Goal: Transaction & Acquisition: Download file/media

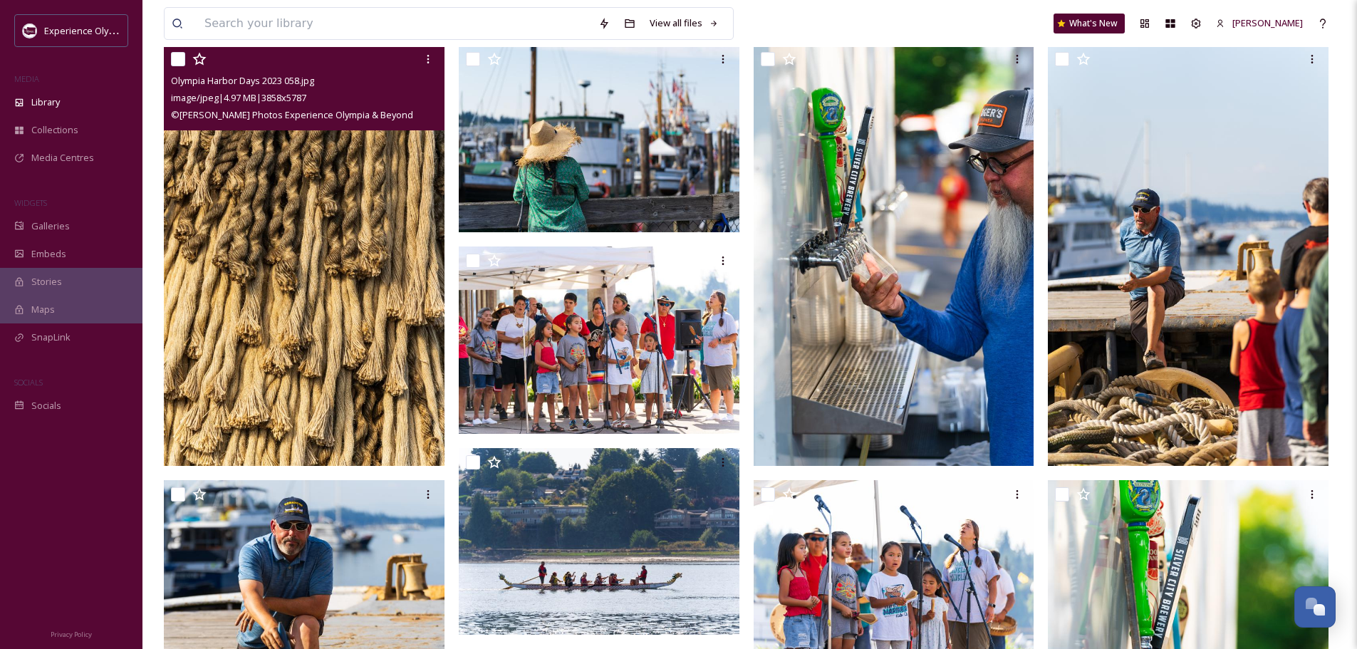
scroll to position [6436, 0]
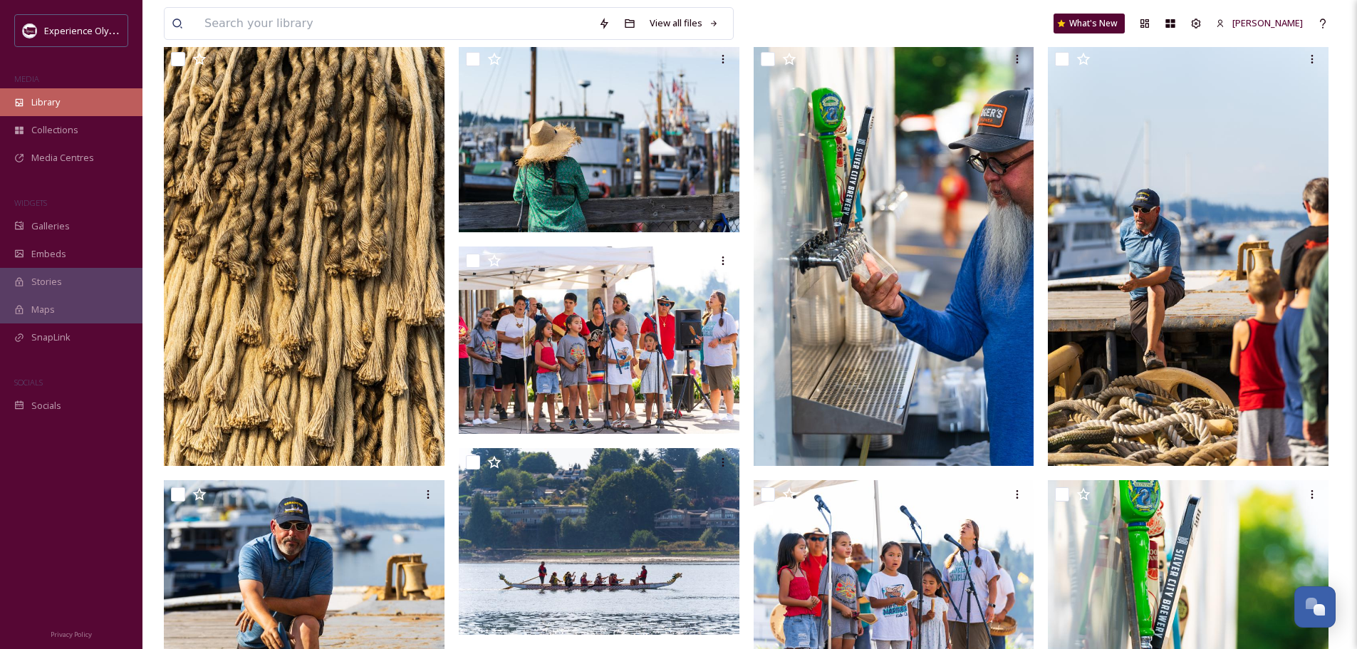
click at [45, 101] on span "Library" at bounding box center [45, 102] width 28 height 14
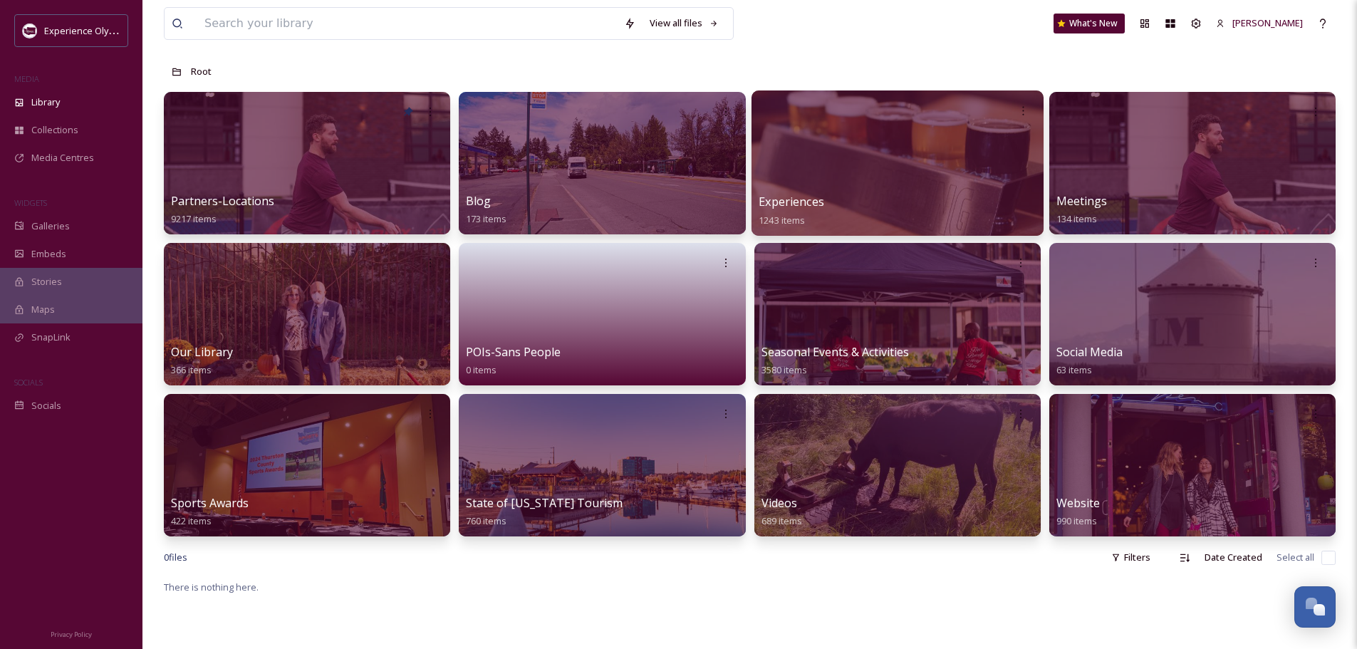
scroll to position [214, 0]
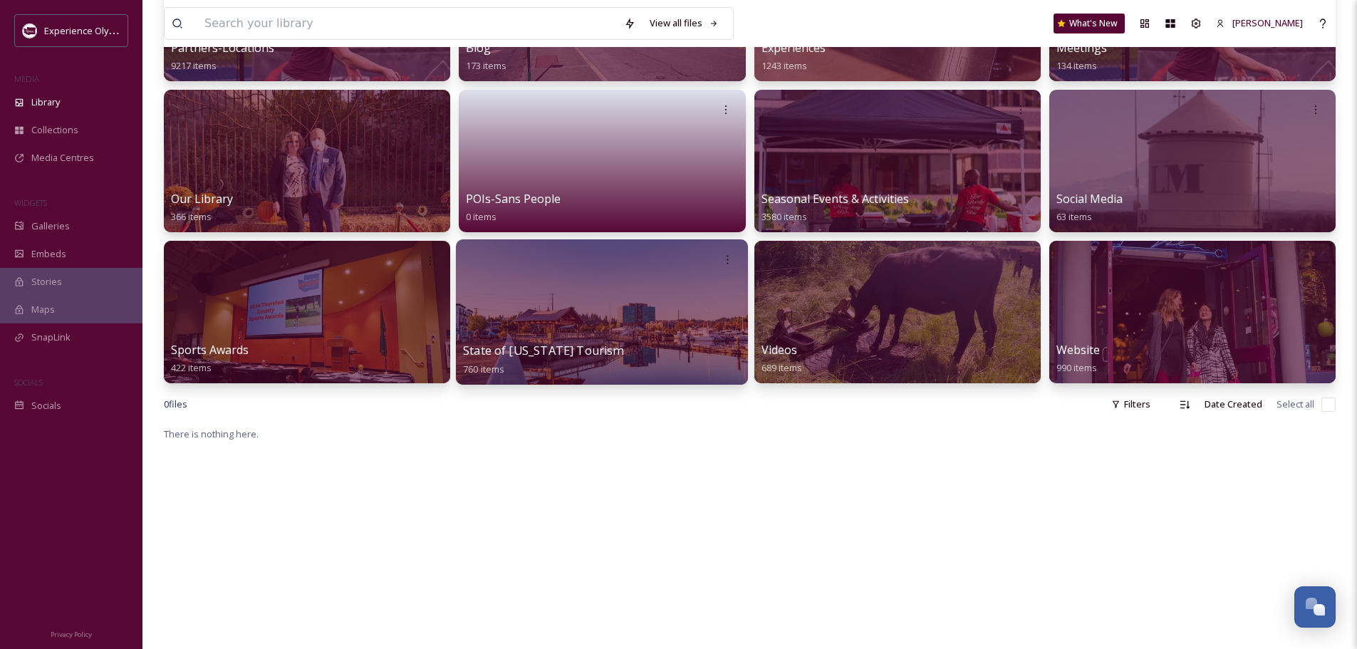
click at [667, 321] on div at bounding box center [602, 311] width 292 height 145
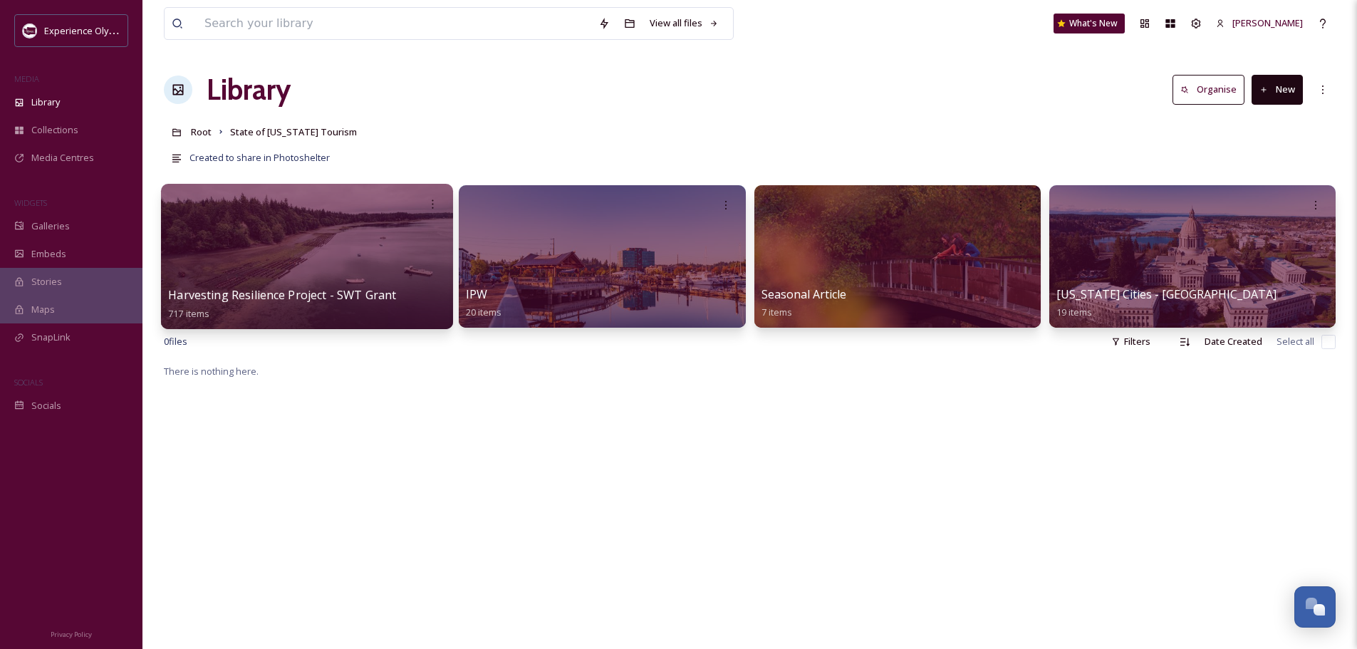
click at [328, 294] on span "Harvesting Resilience Project - SWT Grant" at bounding box center [282, 295] width 228 height 16
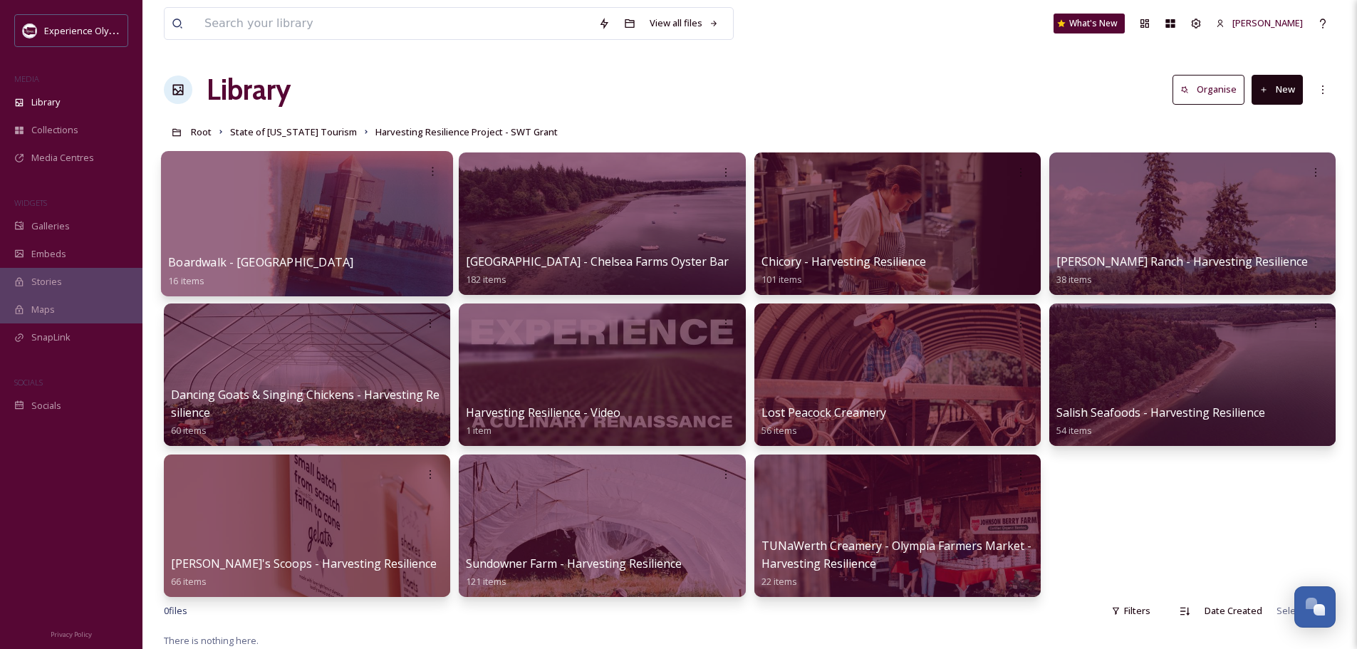
click at [300, 264] on span "Boardwalk - [GEOGRAPHIC_DATA]" at bounding box center [260, 262] width 185 height 16
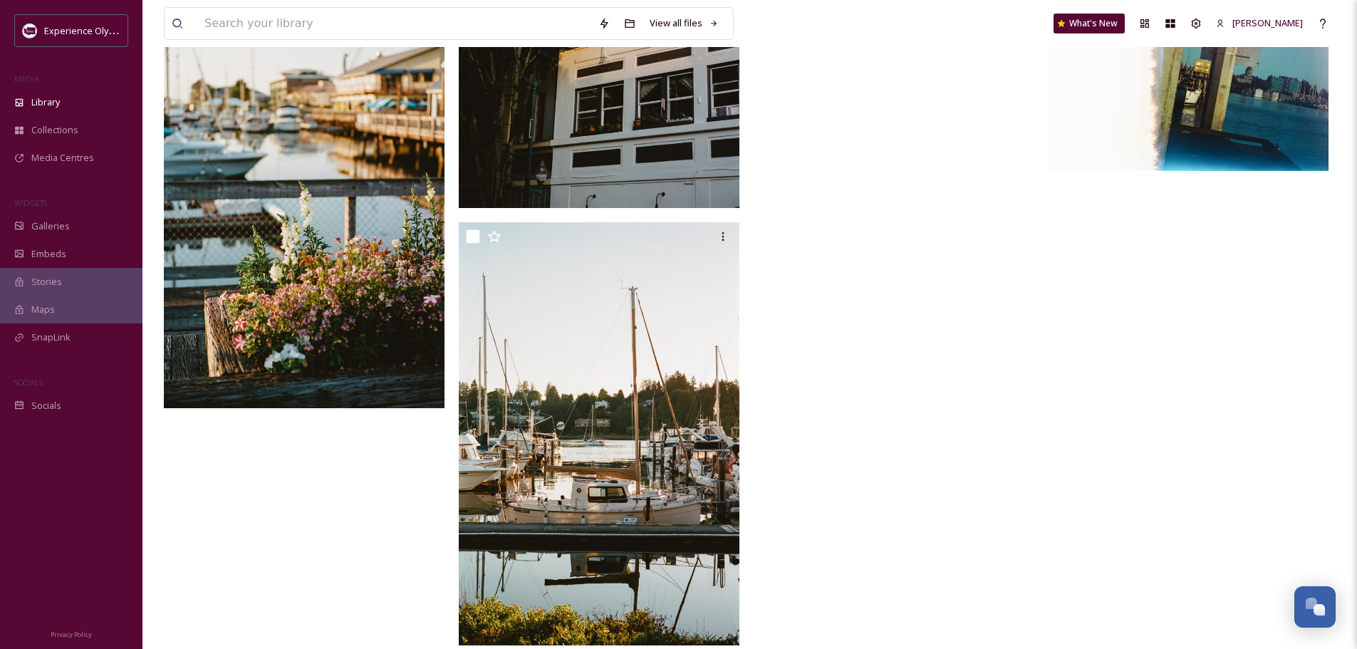
scroll to position [1282, 0]
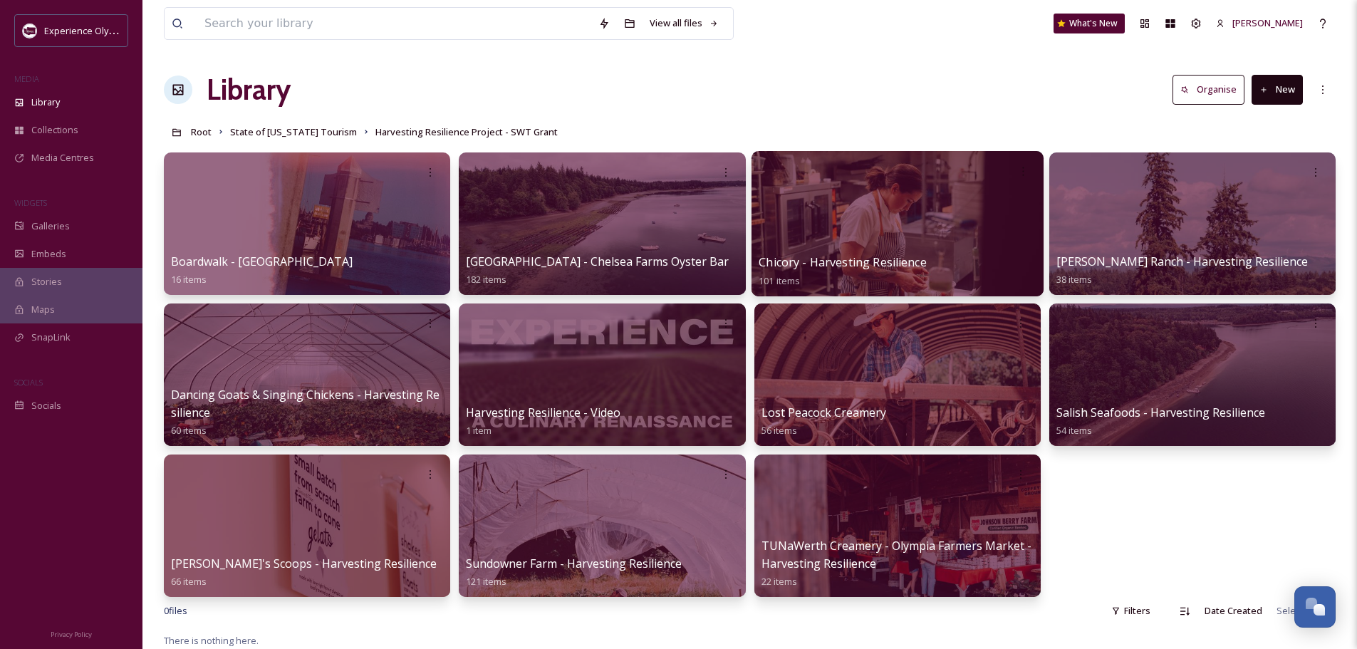
click at [920, 259] on span "Chicory - Harvesting Resilience" at bounding box center [843, 262] width 168 height 16
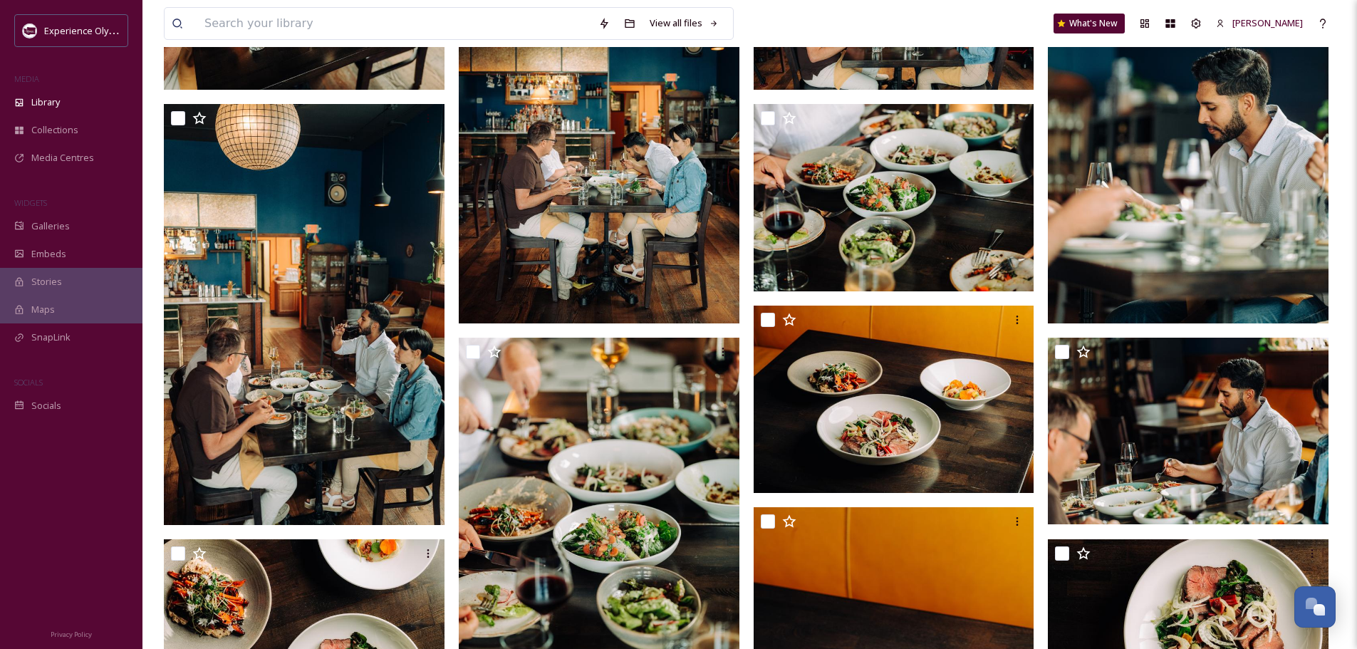
scroll to position [356, 0]
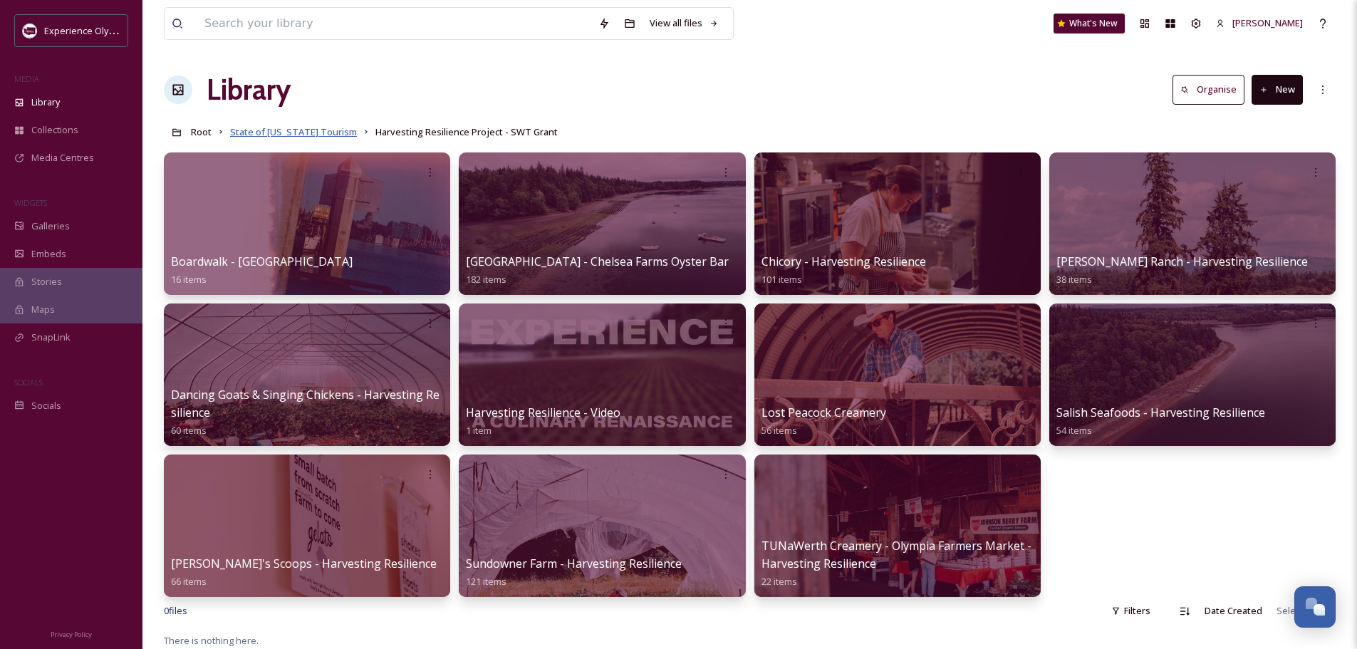
click at [264, 133] on span "State of [US_STATE] Tourism" at bounding box center [293, 131] width 127 height 13
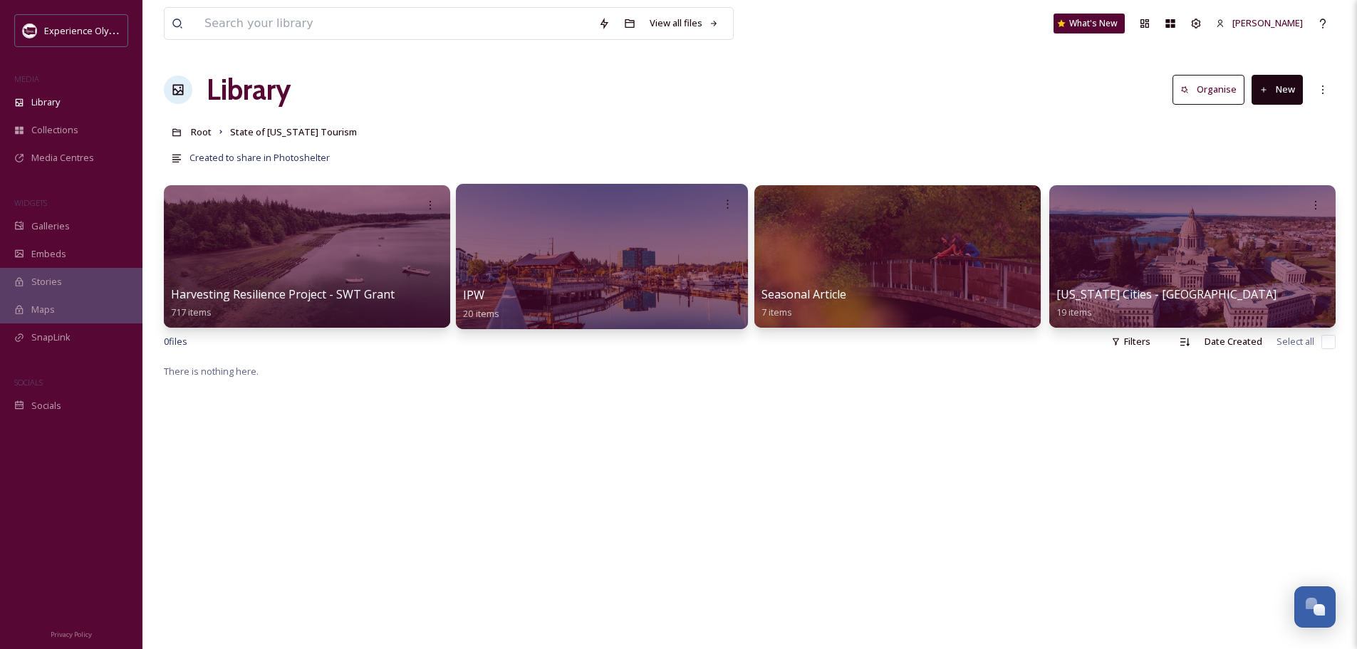
click at [502, 296] on div "IPW 20 items" at bounding box center [602, 304] width 278 height 36
click at [477, 294] on span "IPW" at bounding box center [474, 295] width 22 height 16
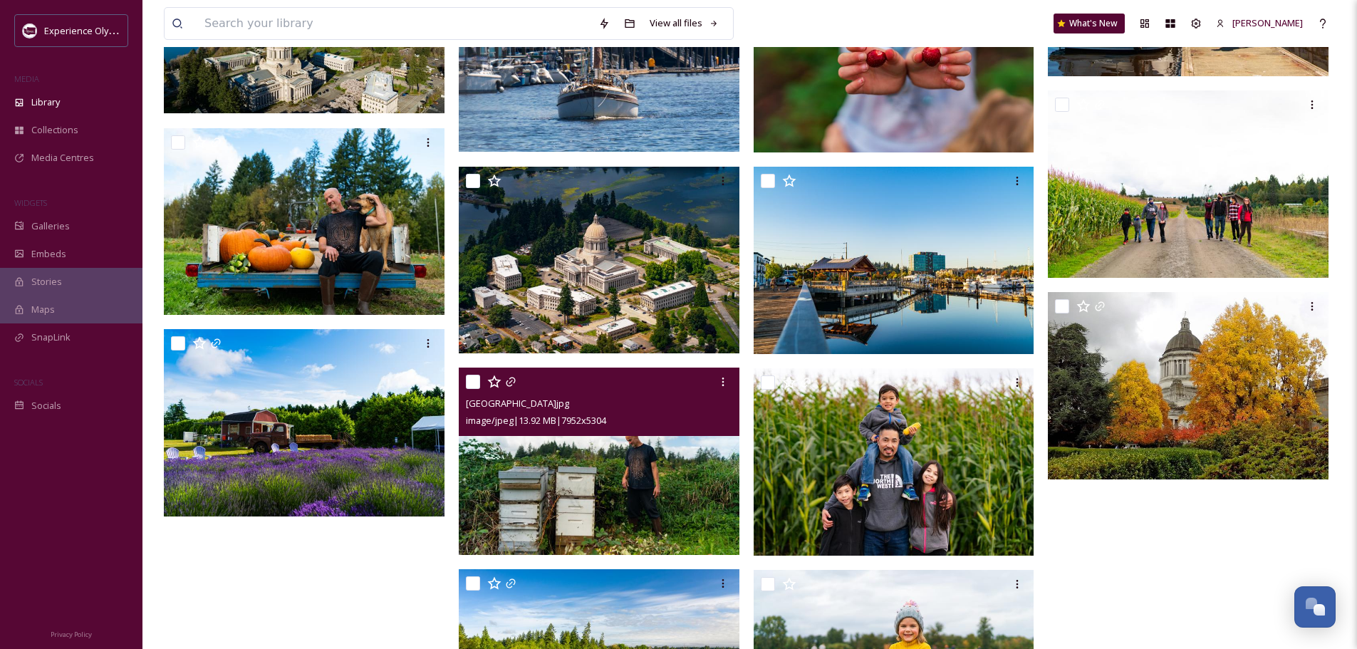
scroll to position [647, 0]
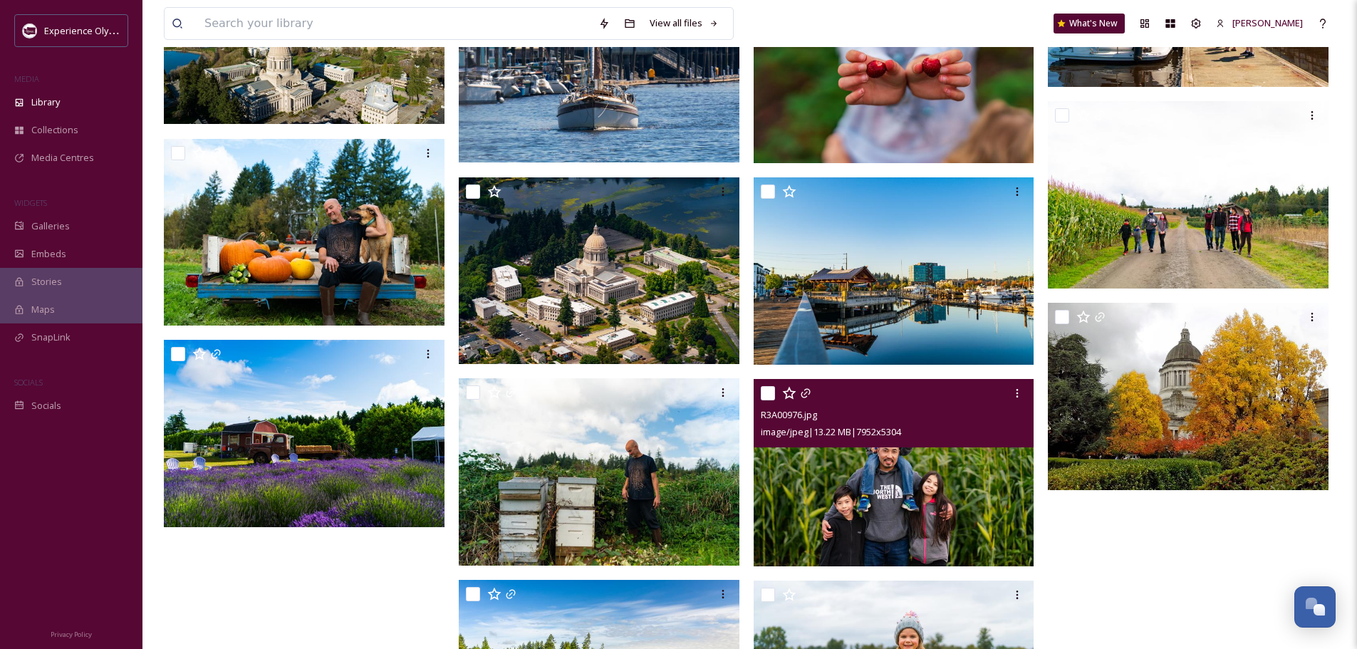
click at [907, 475] on img at bounding box center [894, 472] width 281 height 187
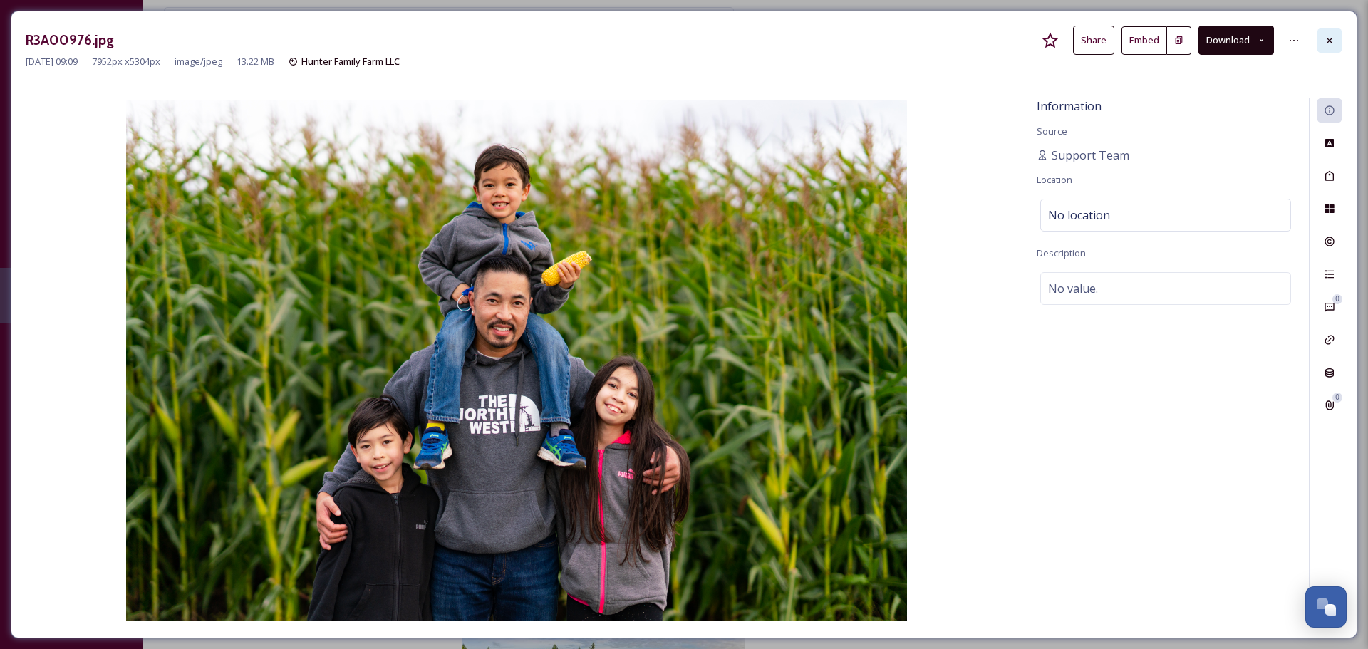
click at [1324, 33] on div at bounding box center [1330, 41] width 26 height 26
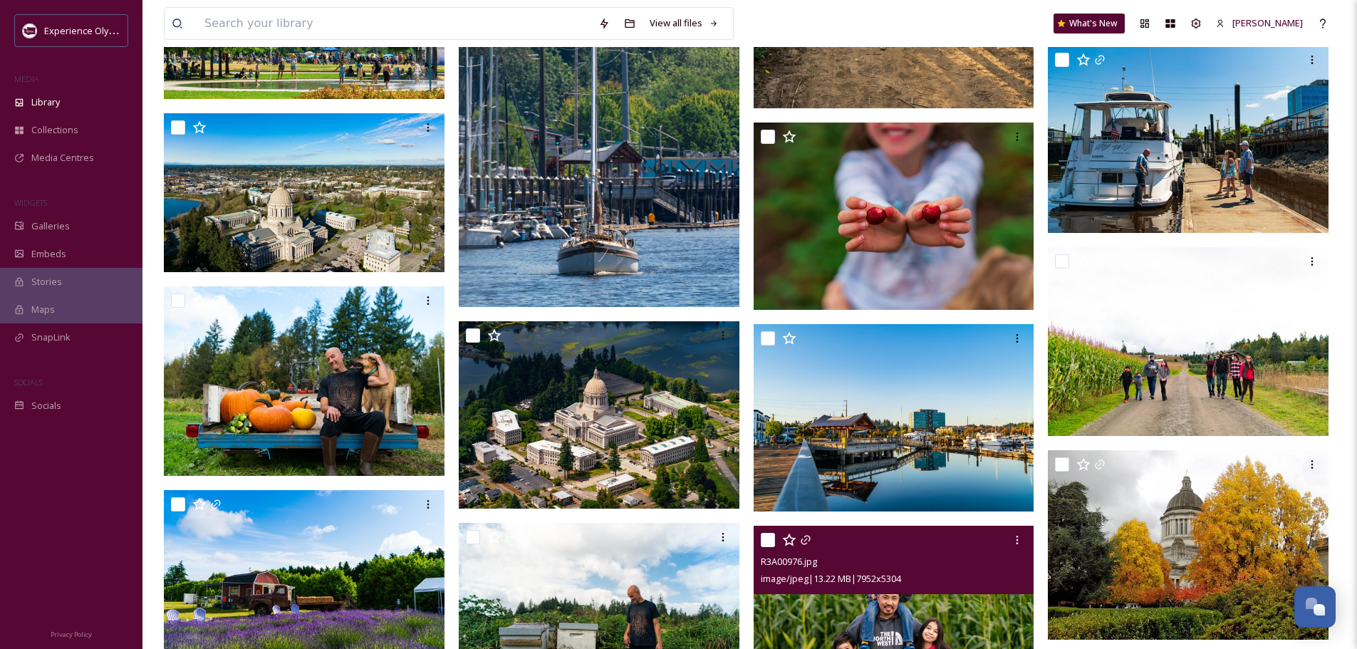
scroll to position [362, 0]
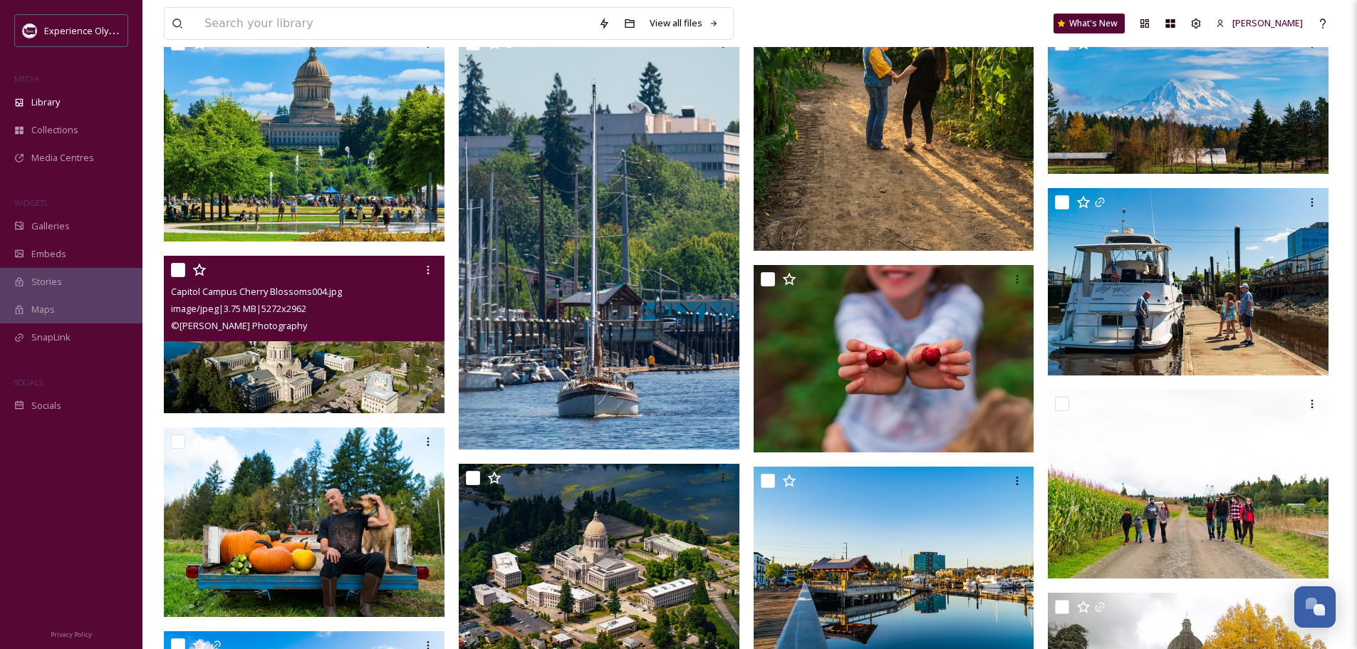
click at [341, 362] on img at bounding box center [304, 334] width 281 height 157
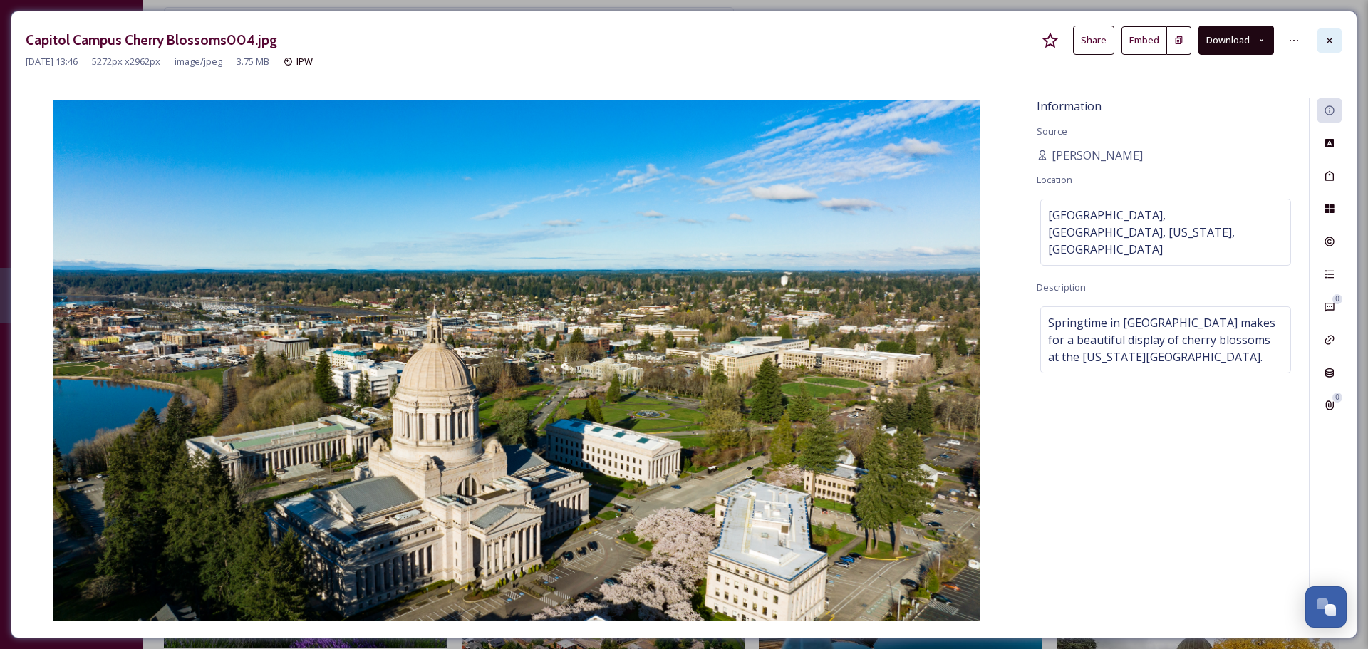
click at [1326, 38] on icon at bounding box center [1329, 40] width 11 height 11
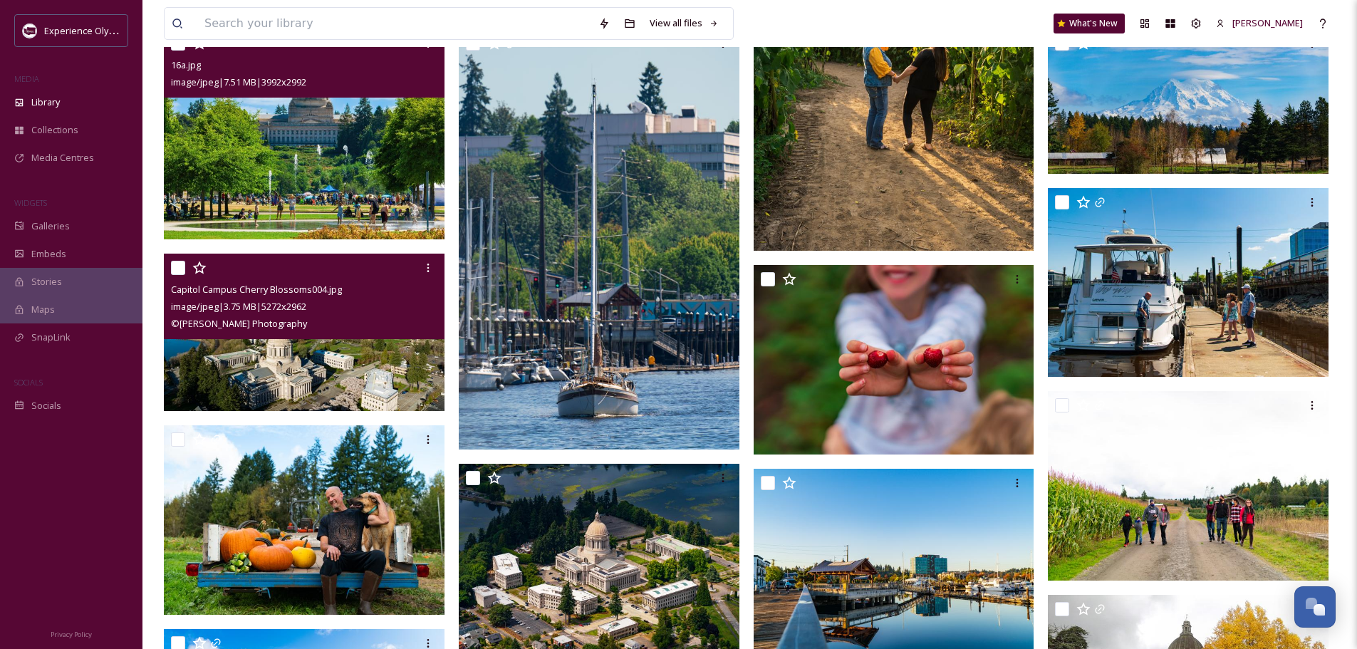
click at [342, 165] on img at bounding box center [304, 133] width 281 height 211
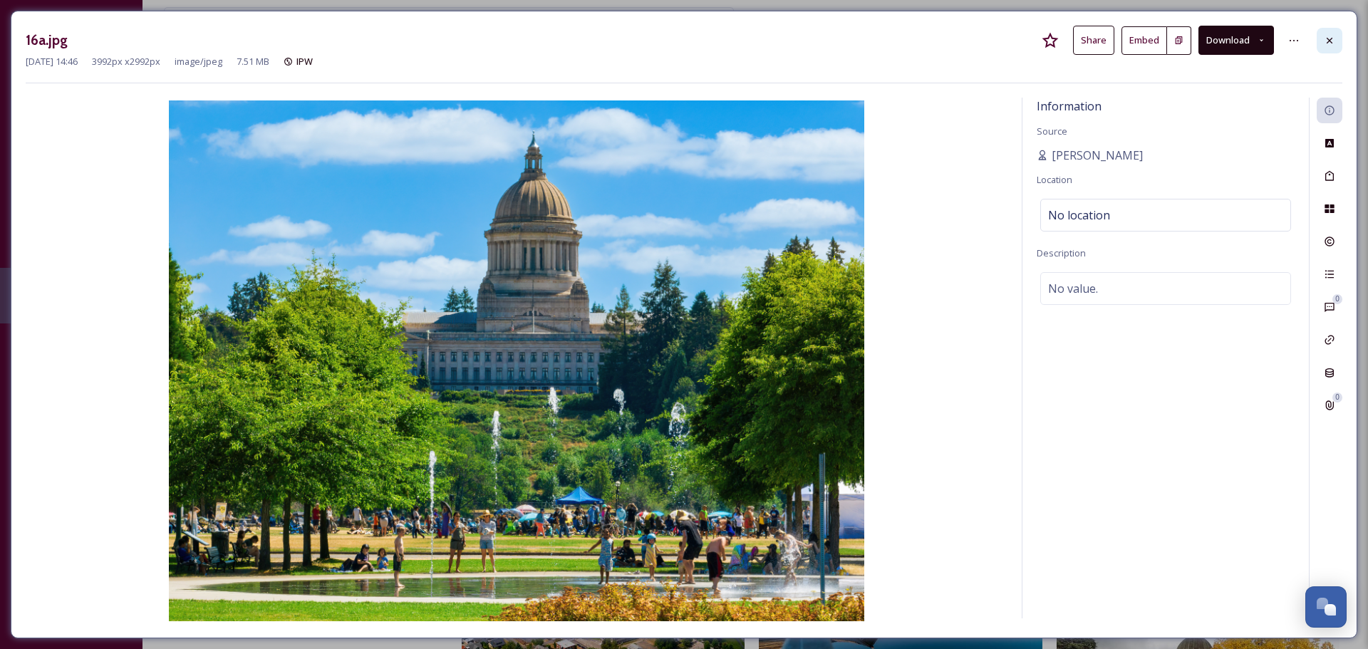
click at [1336, 42] on div at bounding box center [1330, 41] width 26 height 26
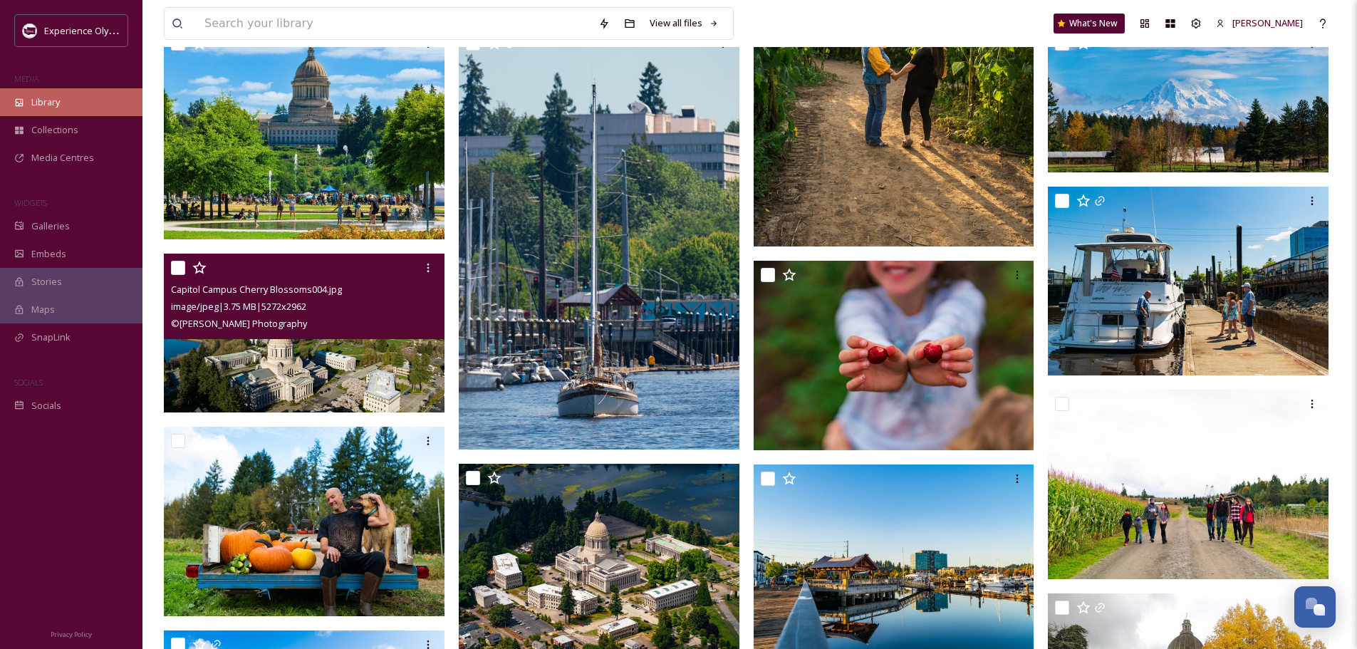
click at [43, 101] on span "Library" at bounding box center [45, 102] width 28 height 14
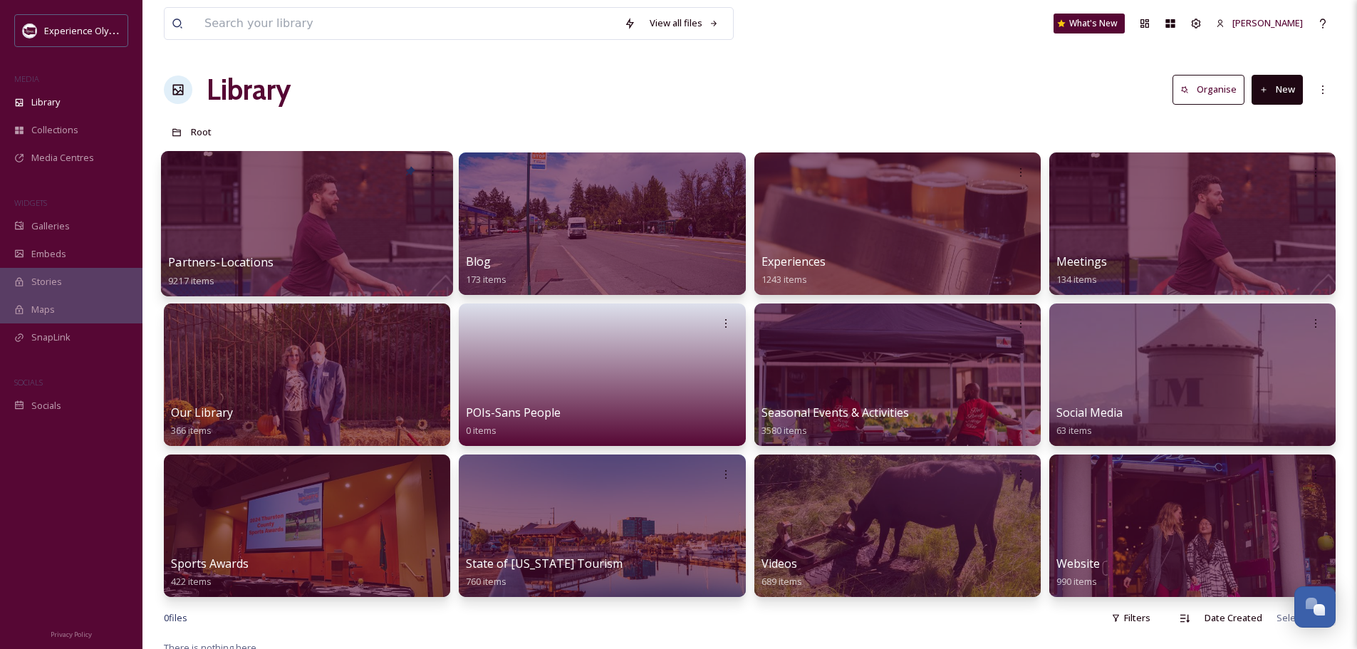
click at [226, 258] on span "Partners-Locations" at bounding box center [220, 262] width 105 height 16
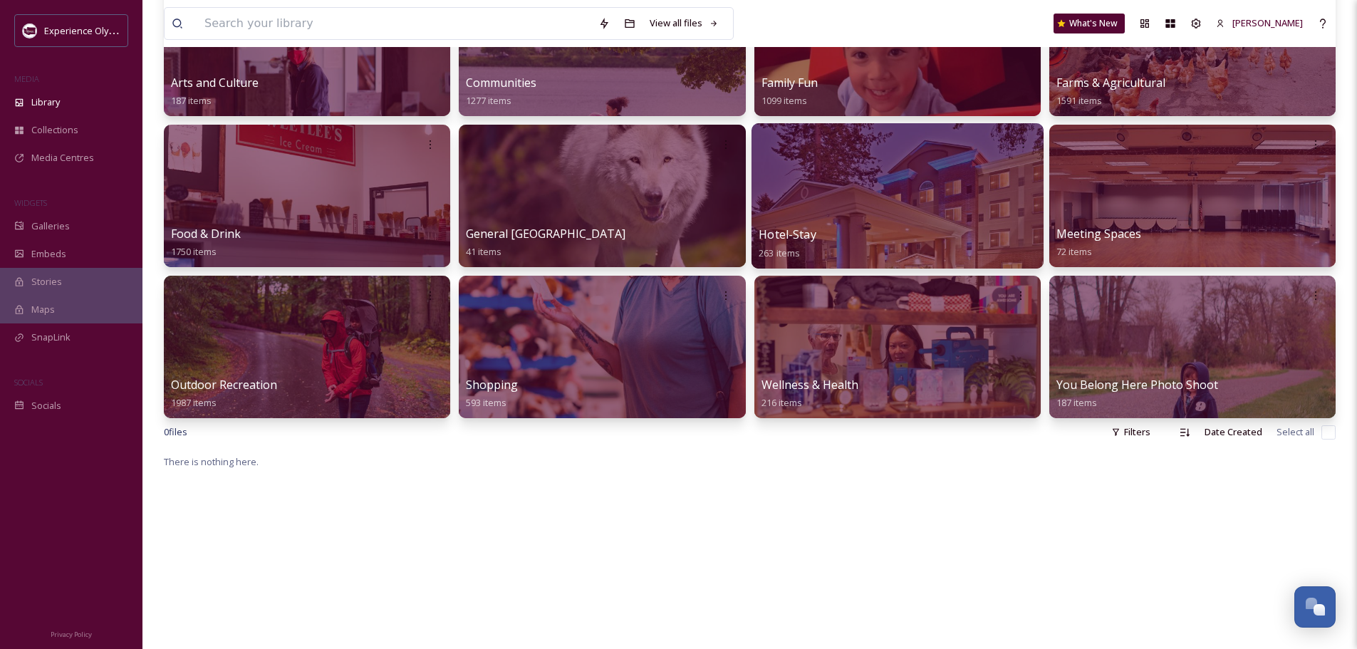
scroll to position [214, 0]
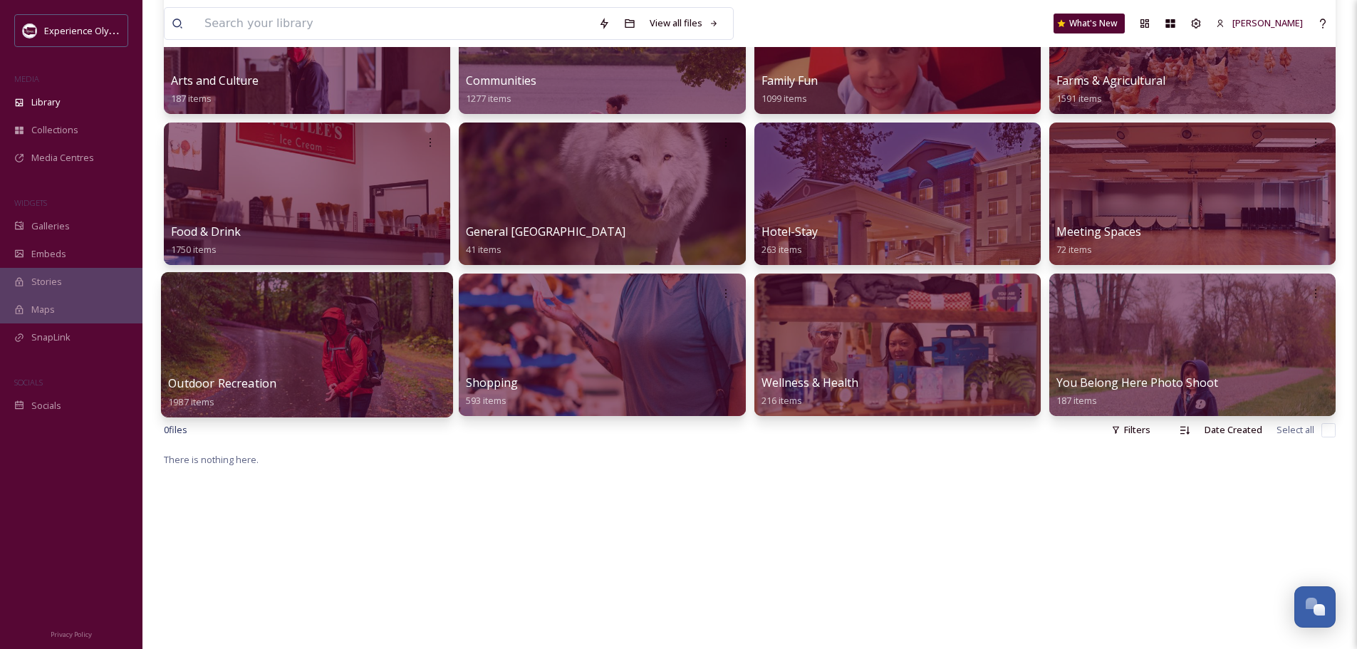
click at [233, 382] on span "Outdoor Recreation" at bounding box center [222, 383] width 108 height 16
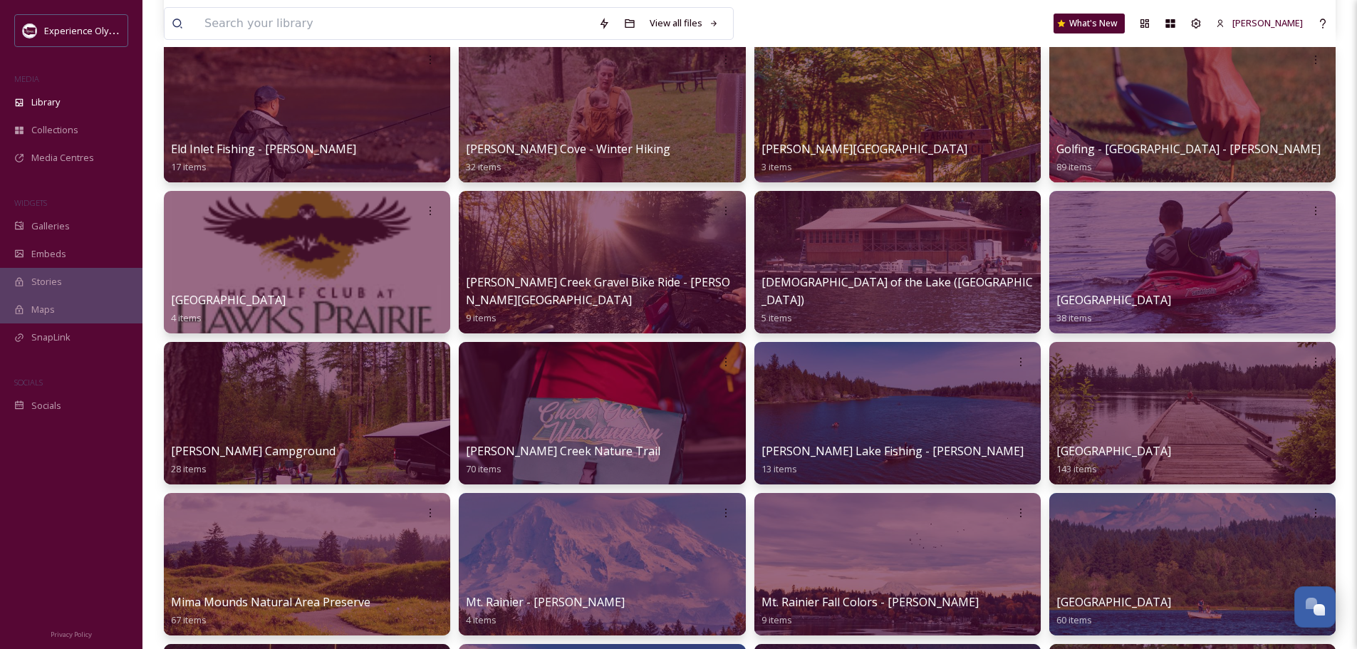
scroll to position [427, 0]
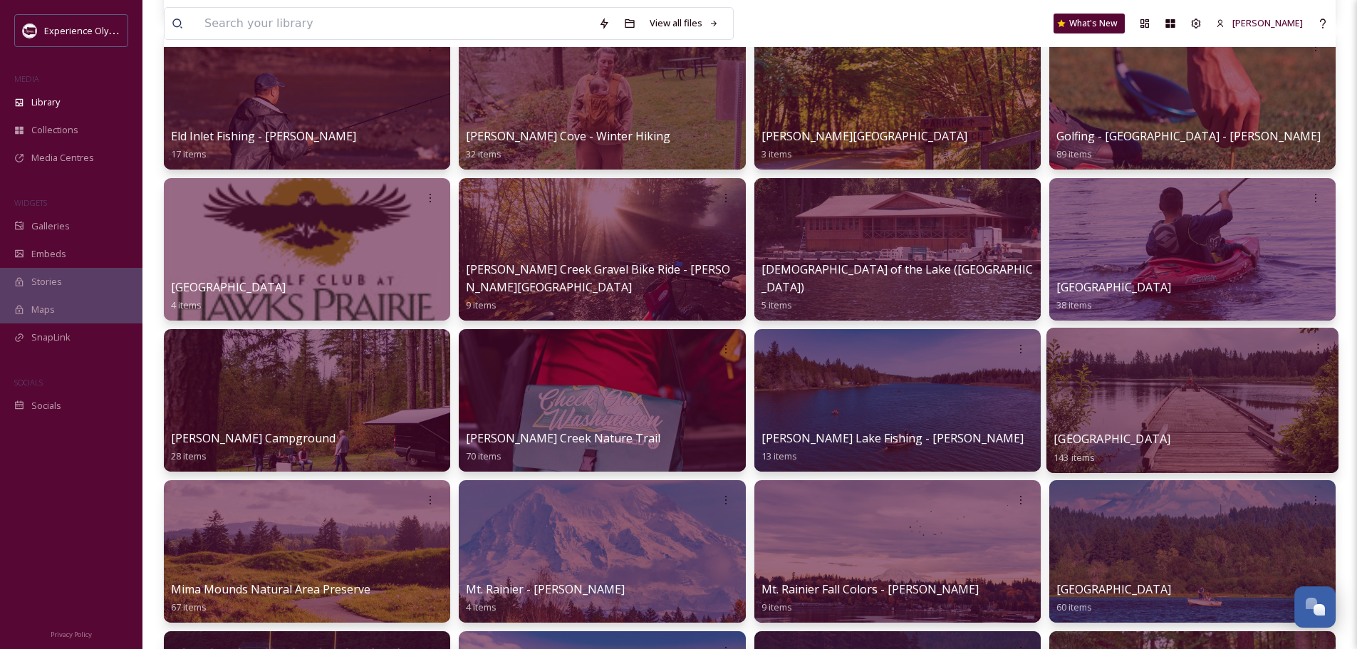
click at [1158, 442] on span "[GEOGRAPHIC_DATA]" at bounding box center [1112, 439] width 117 height 16
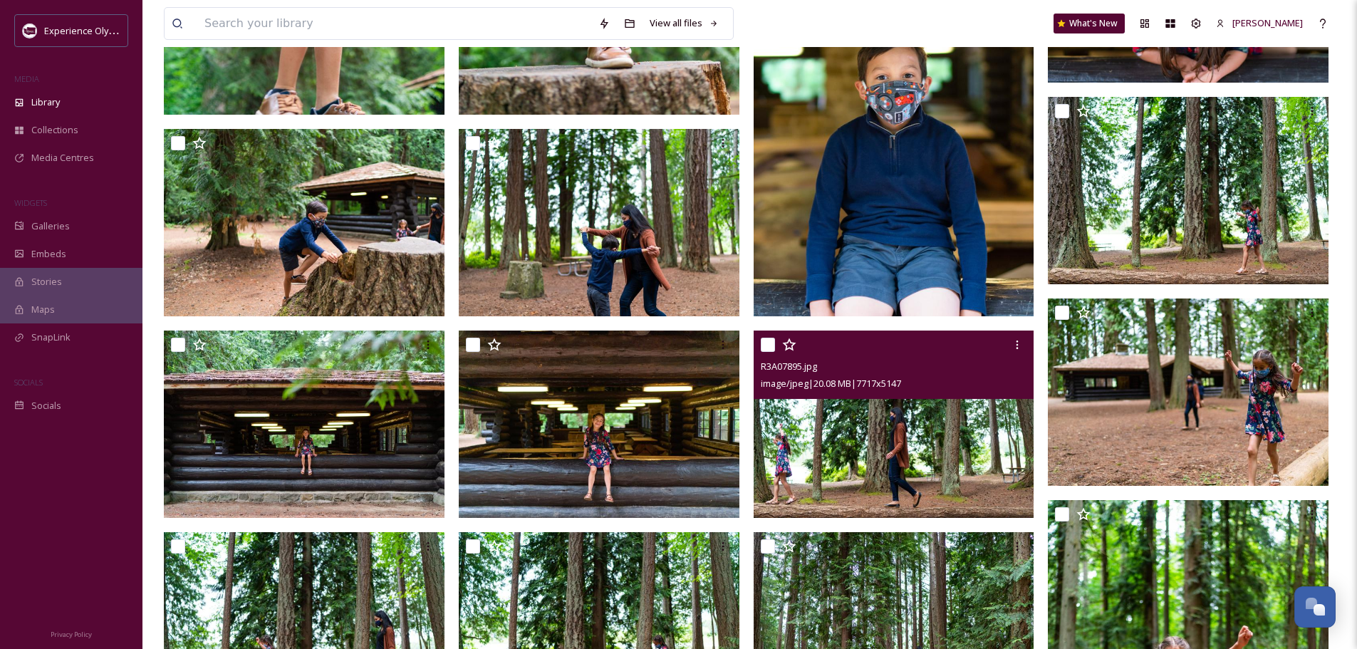
scroll to position [2208, 0]
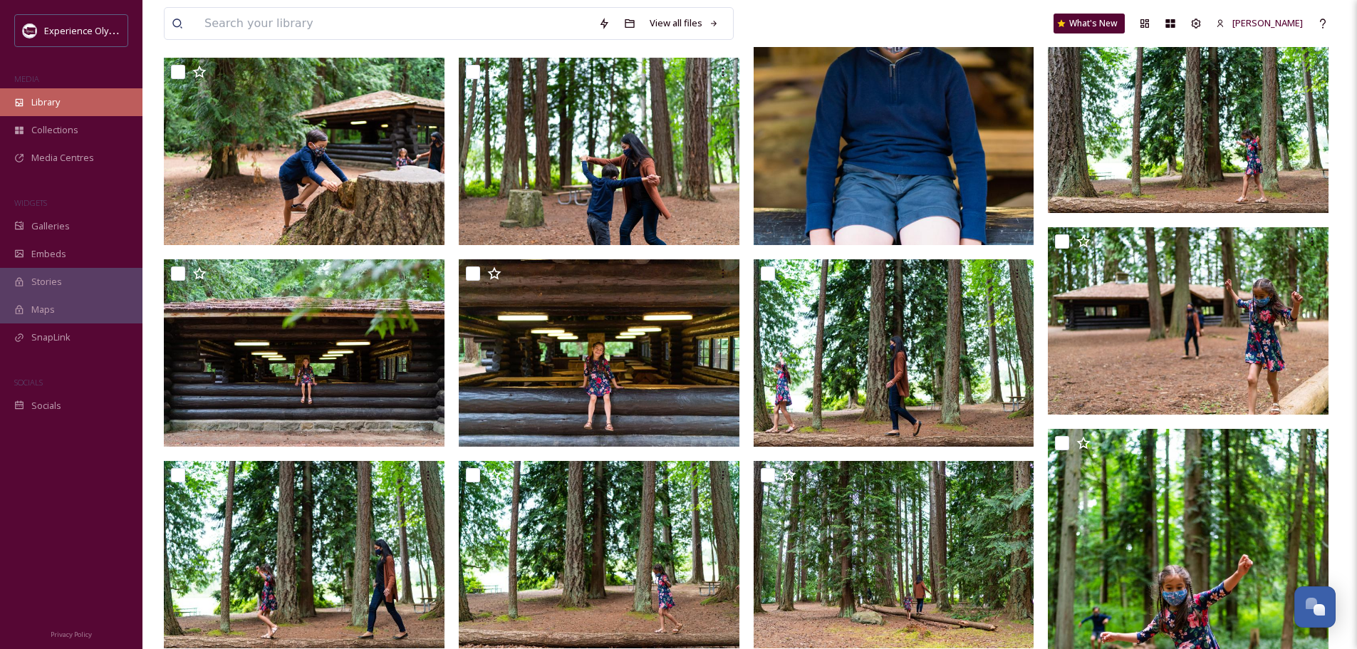
click at [50, 98] on span "Library" at bounding box center [45, 102] width 28 height 14
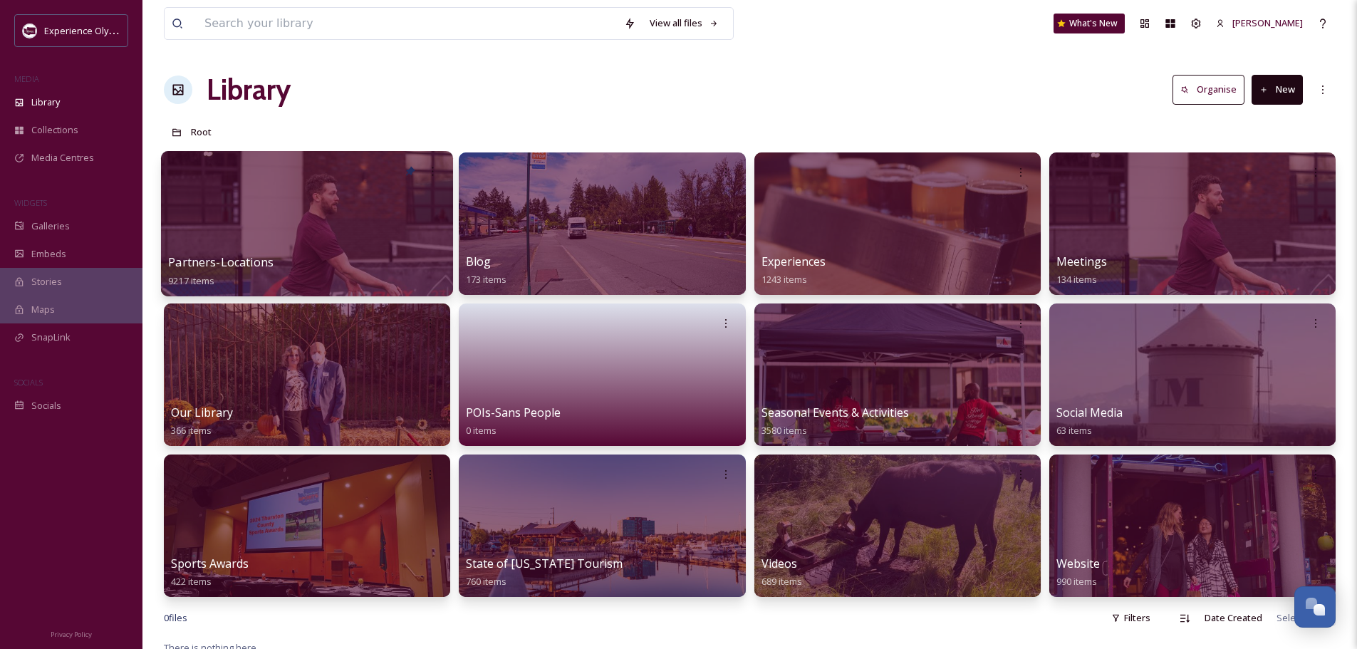
click at [225, 261] on span "Partners-Locations" at bounding box center [220, 262] width 105 height 16
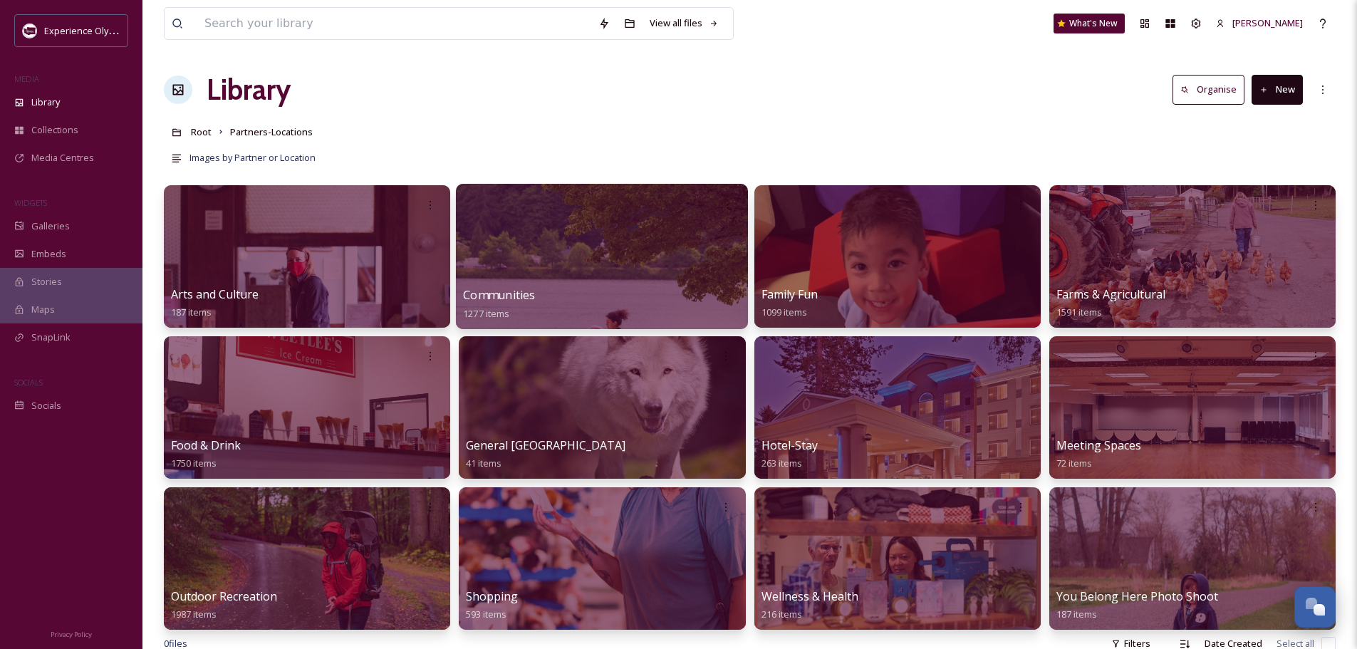
click at [524, 291] on span "Communities" at bounding box center [499, 295] width 72 height 16
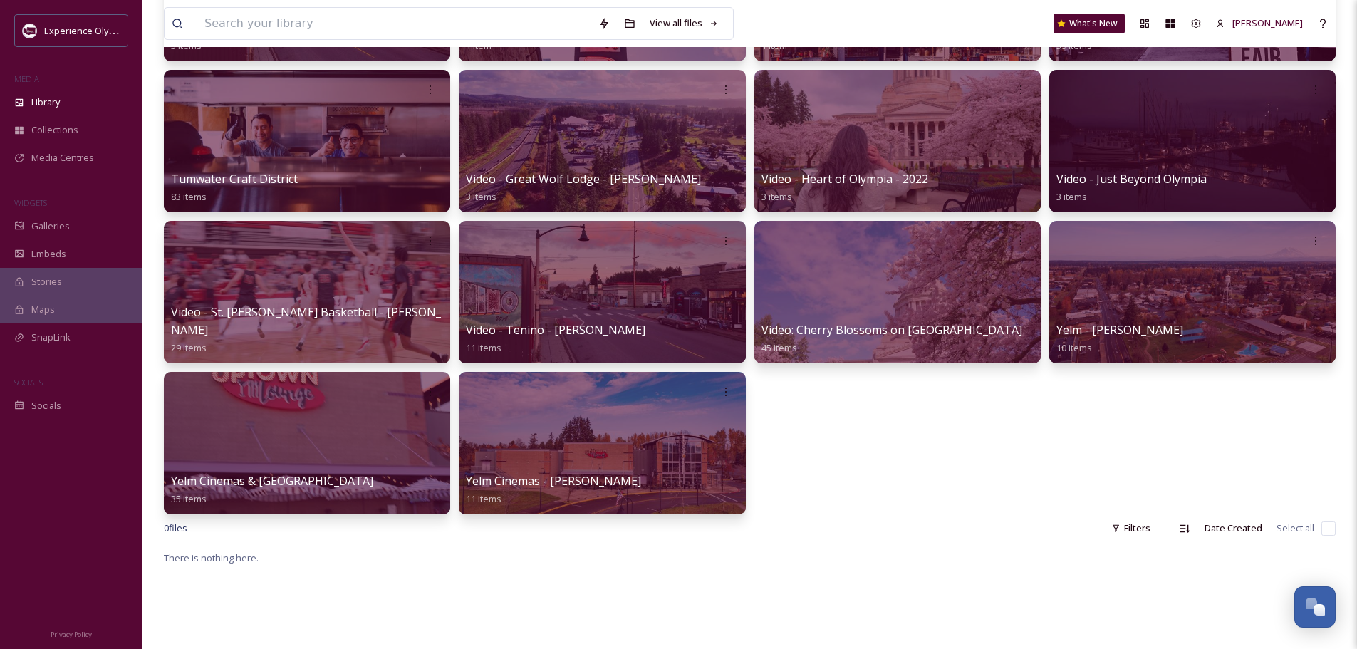
scroll to position [997, 0]
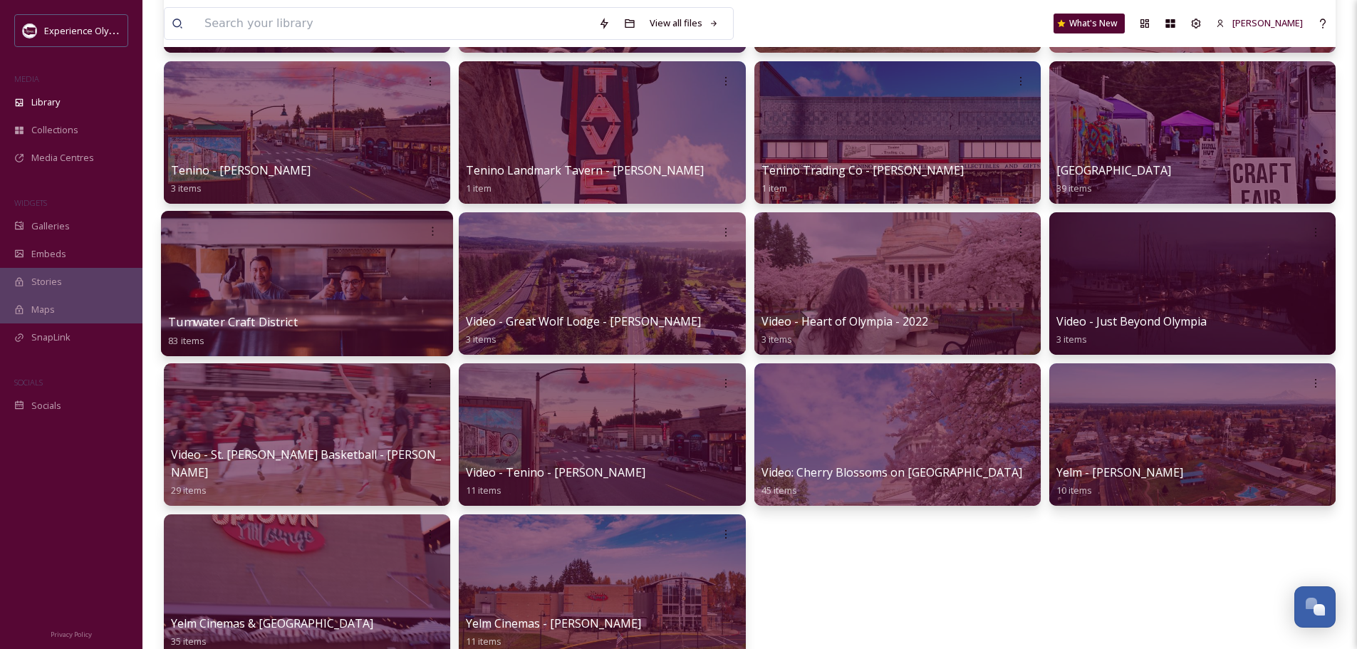
click at [278, 325] on span "Tumwater Craft District" at bounding box center [233, 322] width 130 height 16
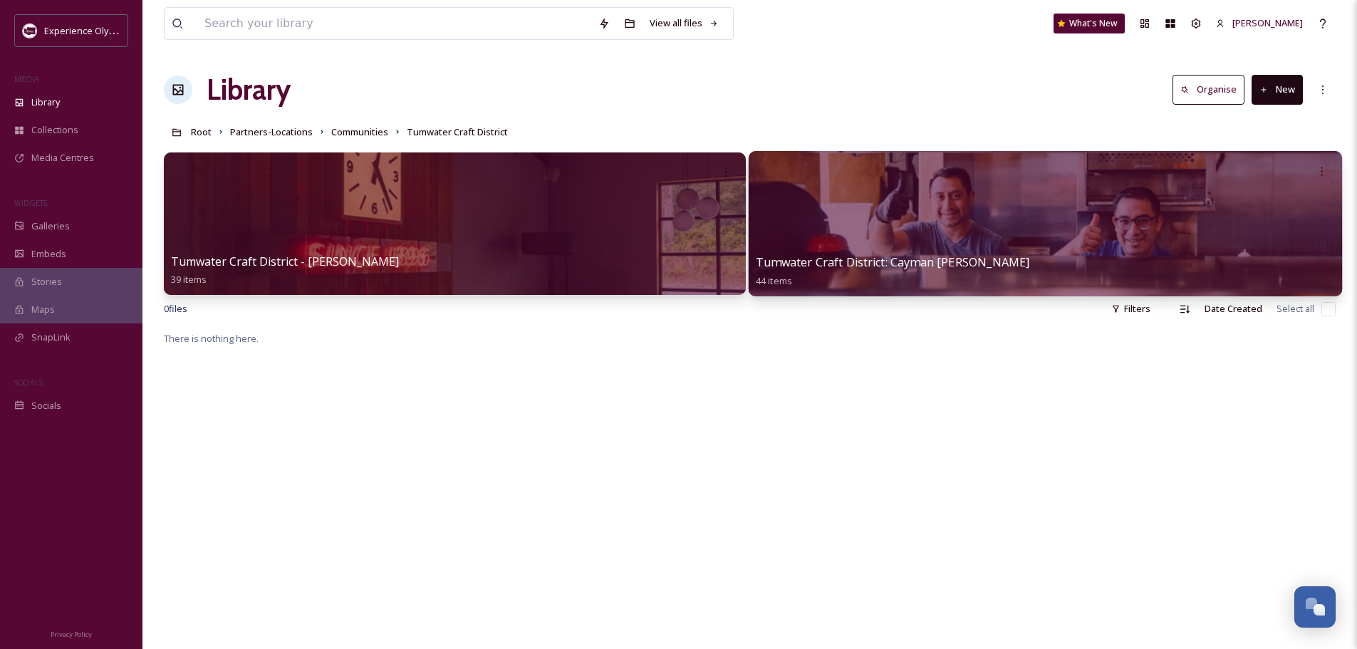
click at [952, 259] on span "Tumwater Craft District: Cayman [PERSON_NAME]" at bounding box center [893, 262] width 274 height 16
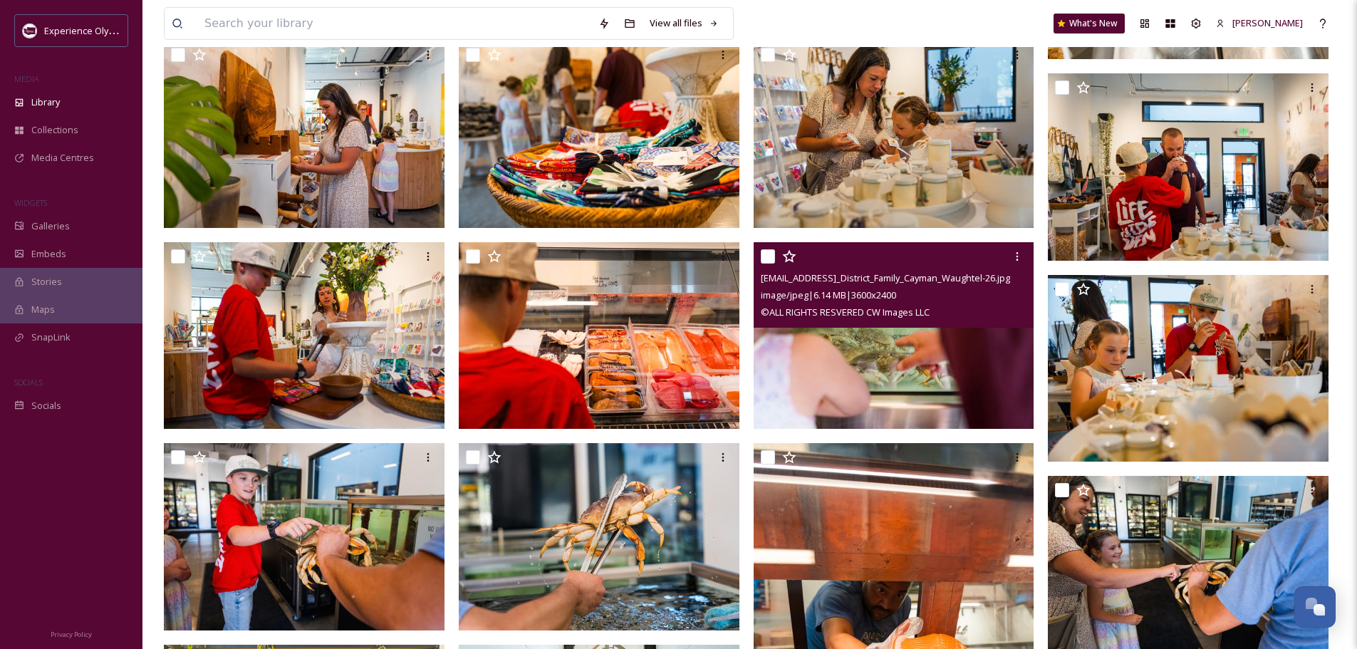
scroll to position [712, 0]
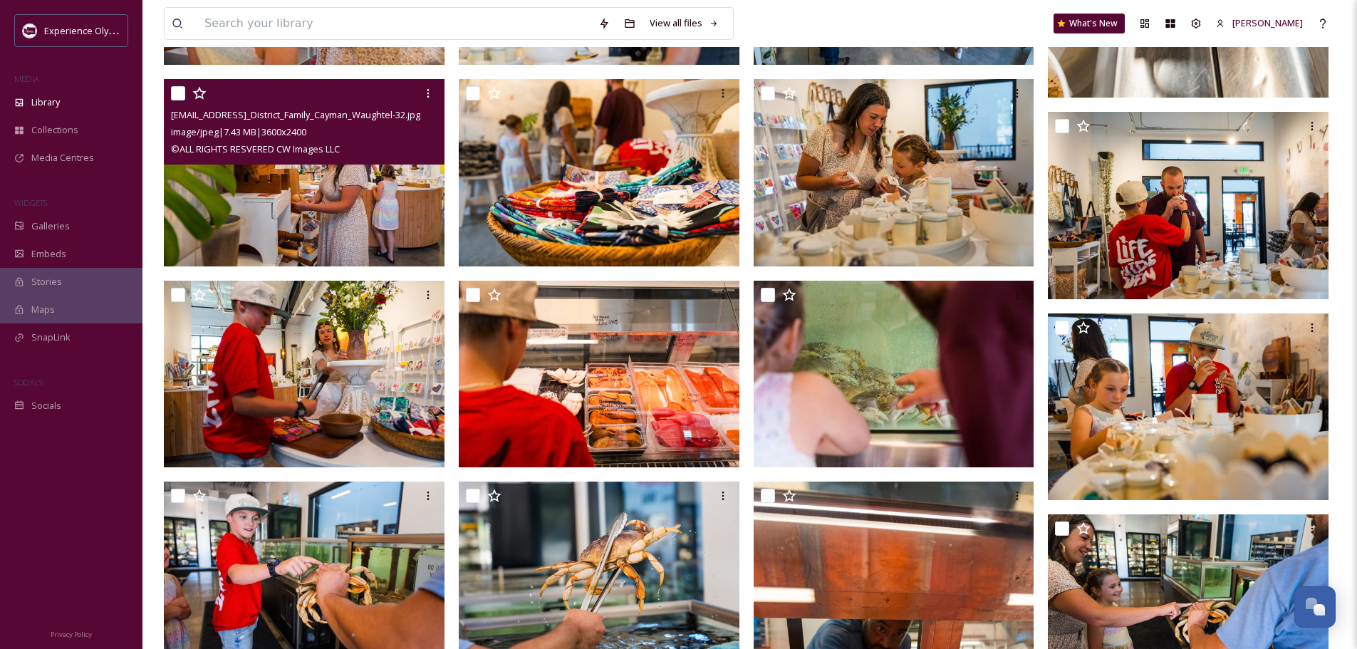
click at [370, 214] on img at bounding box center [304, 172] width 281 height 187
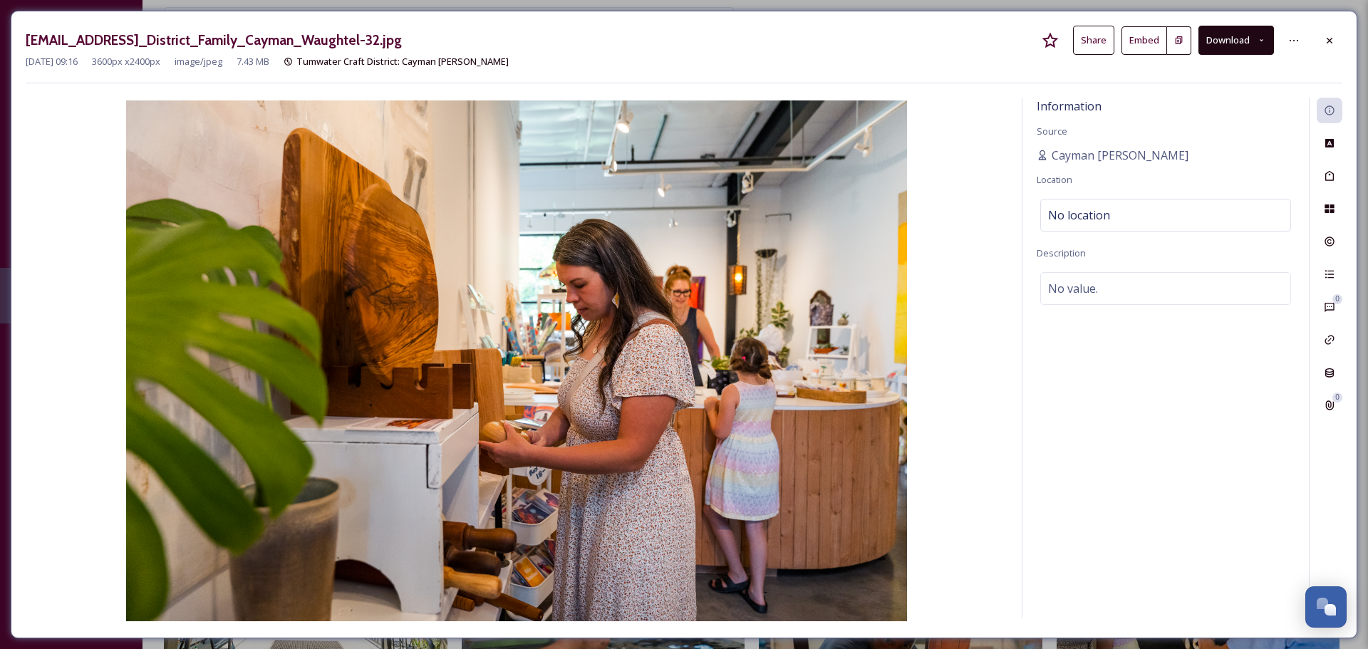
click at [1252, 41] on button "Download" at bounding box center [1236, 40] width 76 height 29
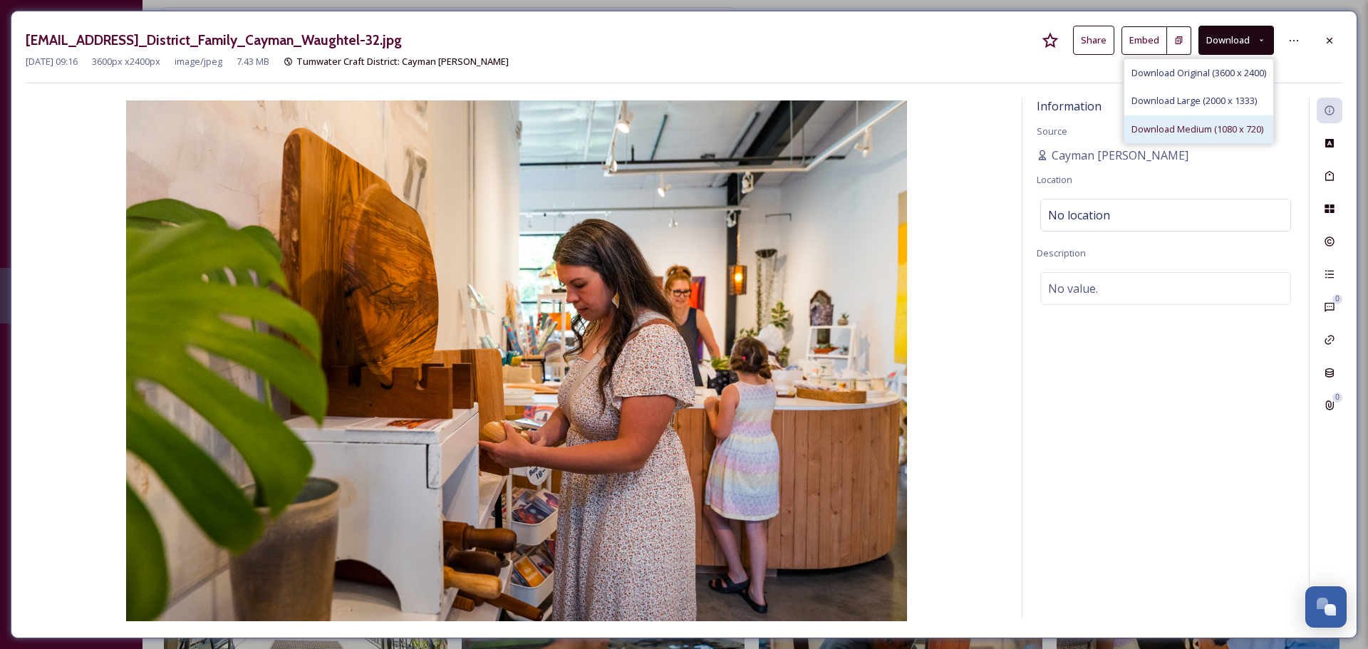
click at [1138, 128] on span "Download Medium (1080 x 720)" at bounding box center [1197, 130] width 132 height 14
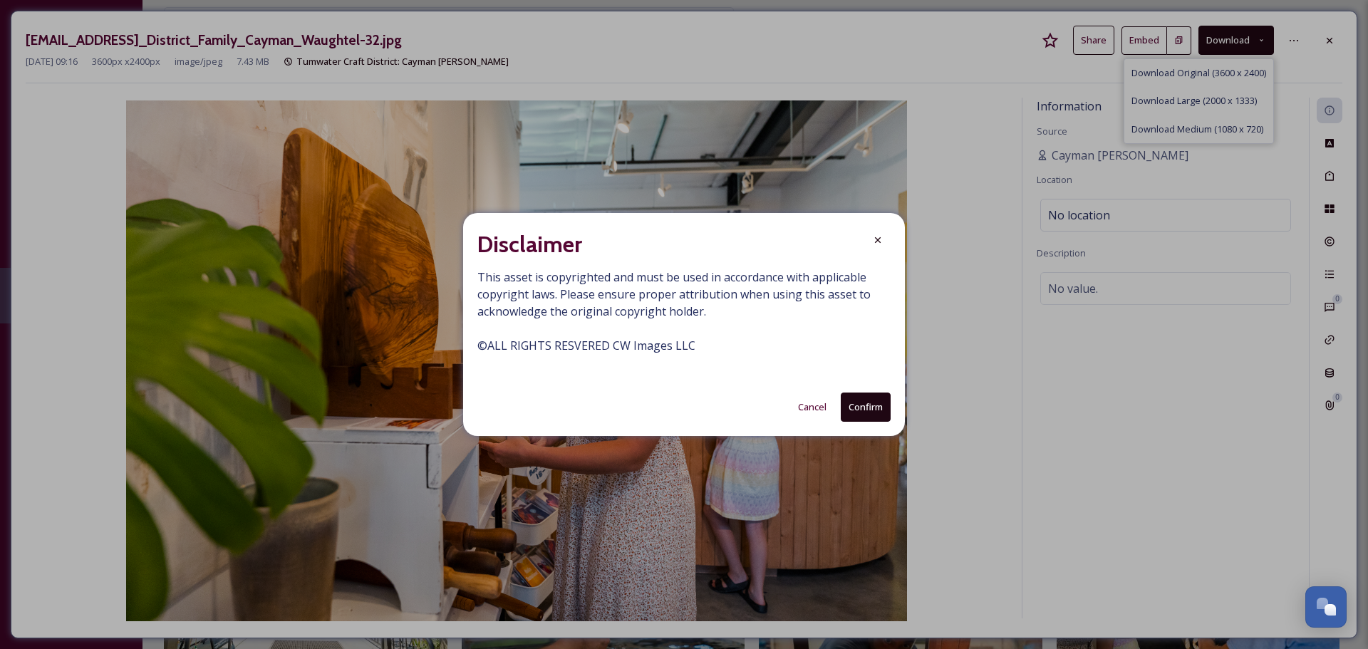
click at [862, 410] on button "Confirm" at bounding box center [866, 407] width 50 height 29
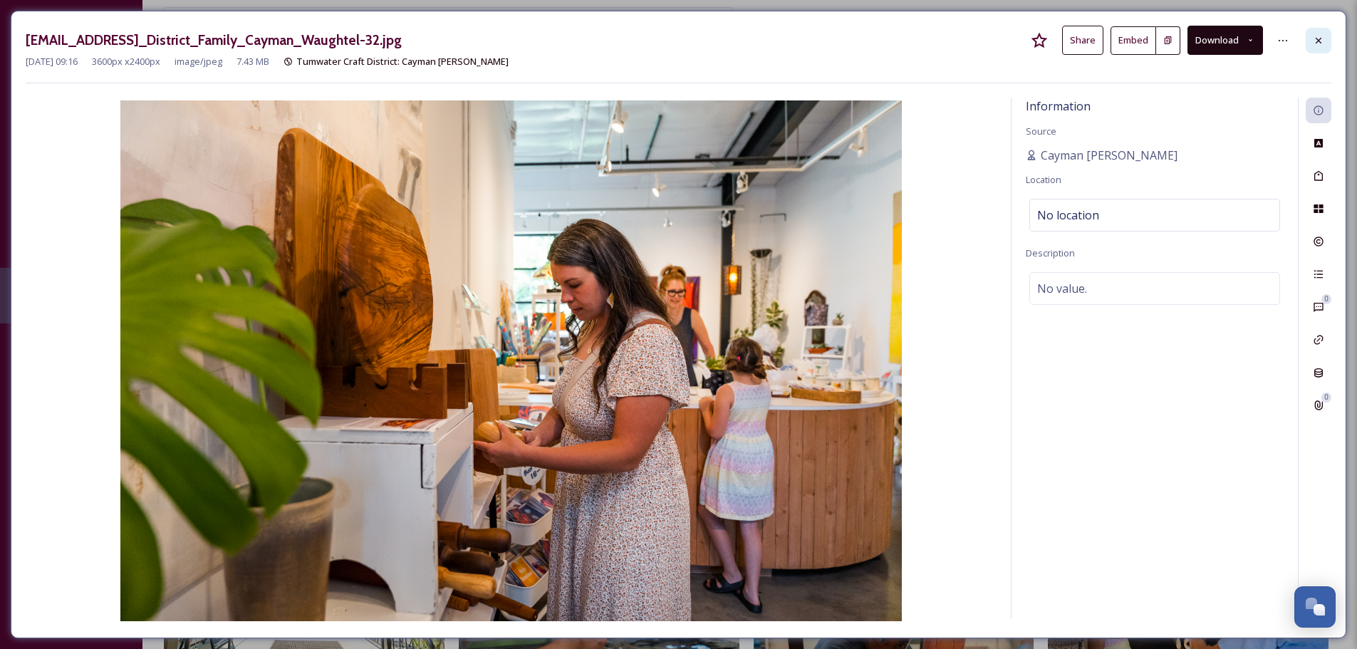
click at [1319, 37] on icon at bounding box center [1318, 40] width 11 height 11
